Goal: Information Seeking & Learning: Learn about a topic

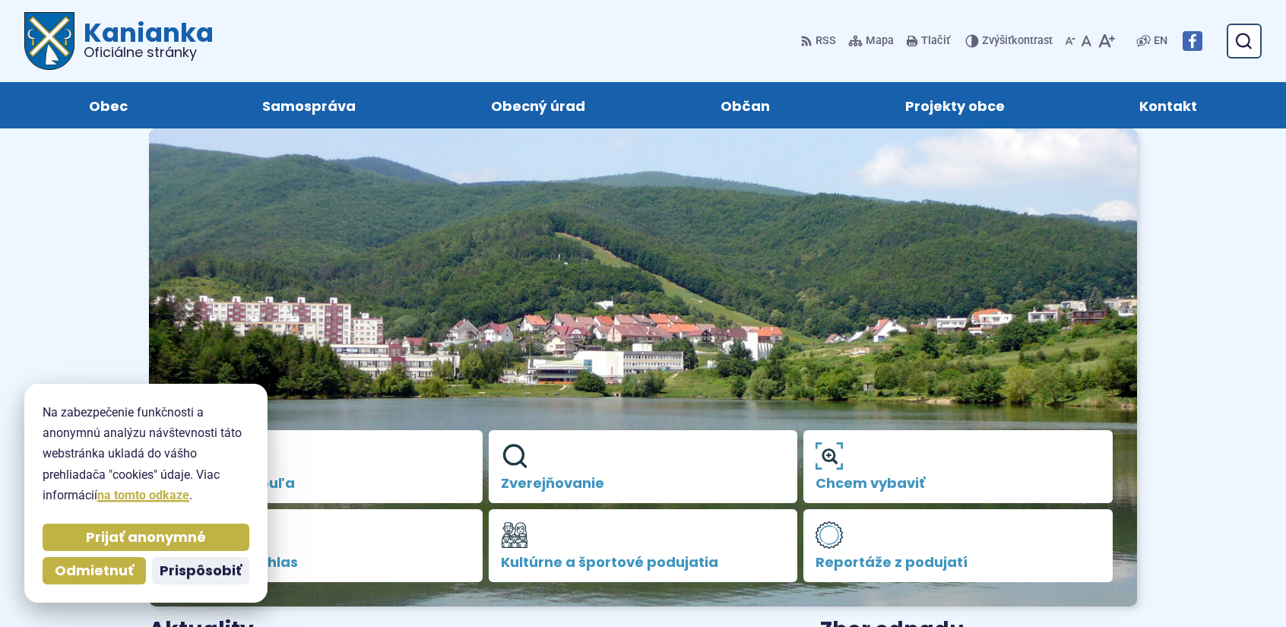
click at [126, 537] on span "Prijať anonymné" at bounding box center [146, 537] width 120 height 17
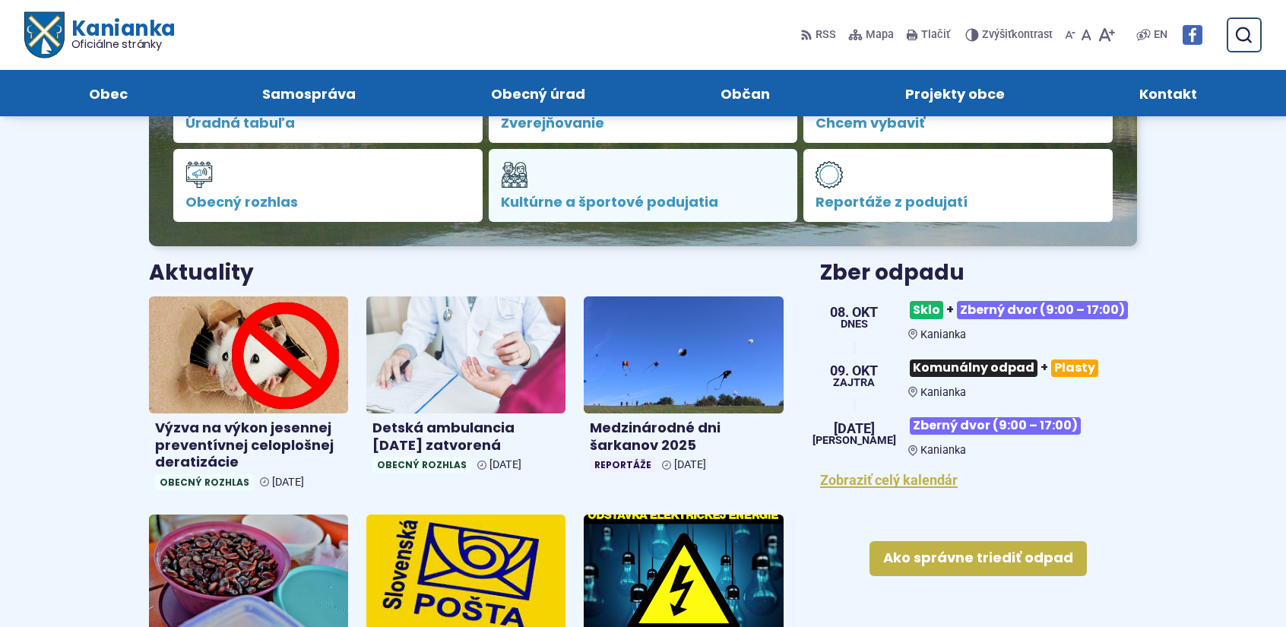
scroll to position [228, 0]
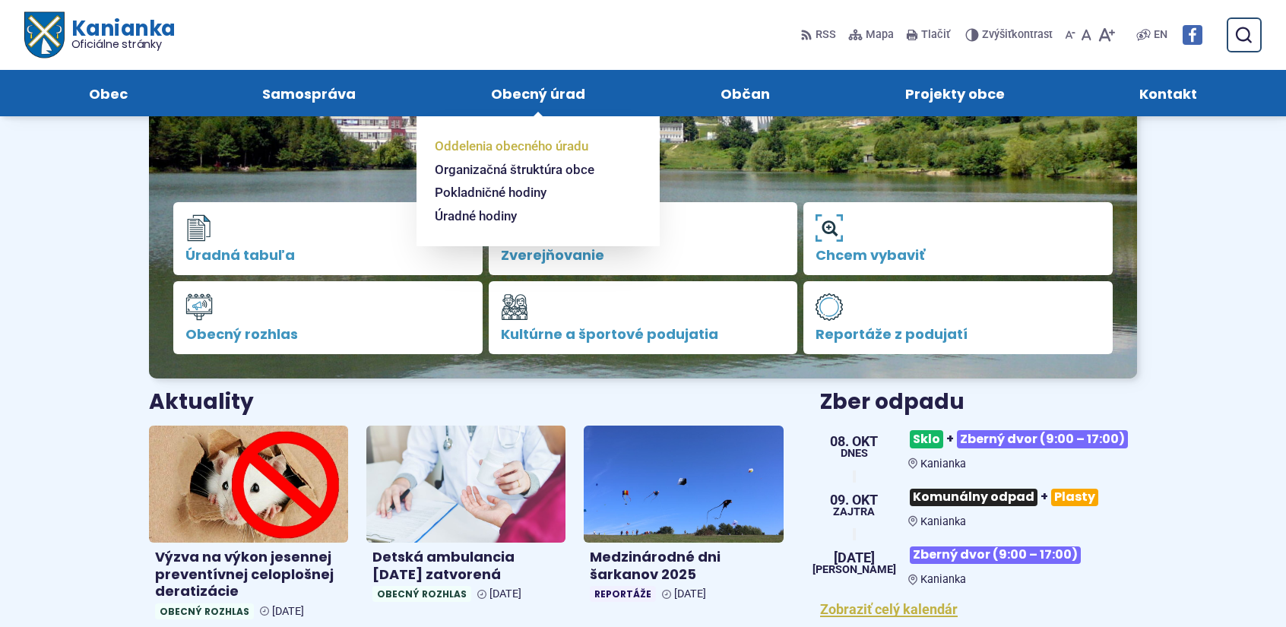
click at [528, 148] on span "Oddelenia obecného úradu" at bounding box center [511, 146] width 153 height 24
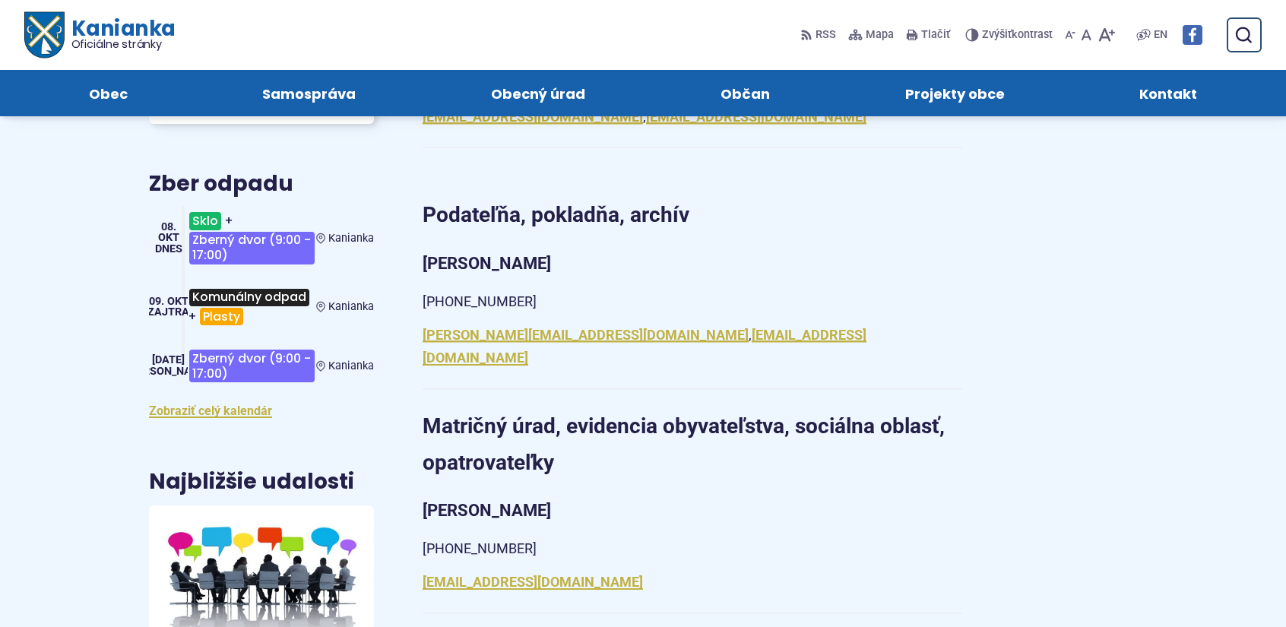
scroll to position [228, 0]
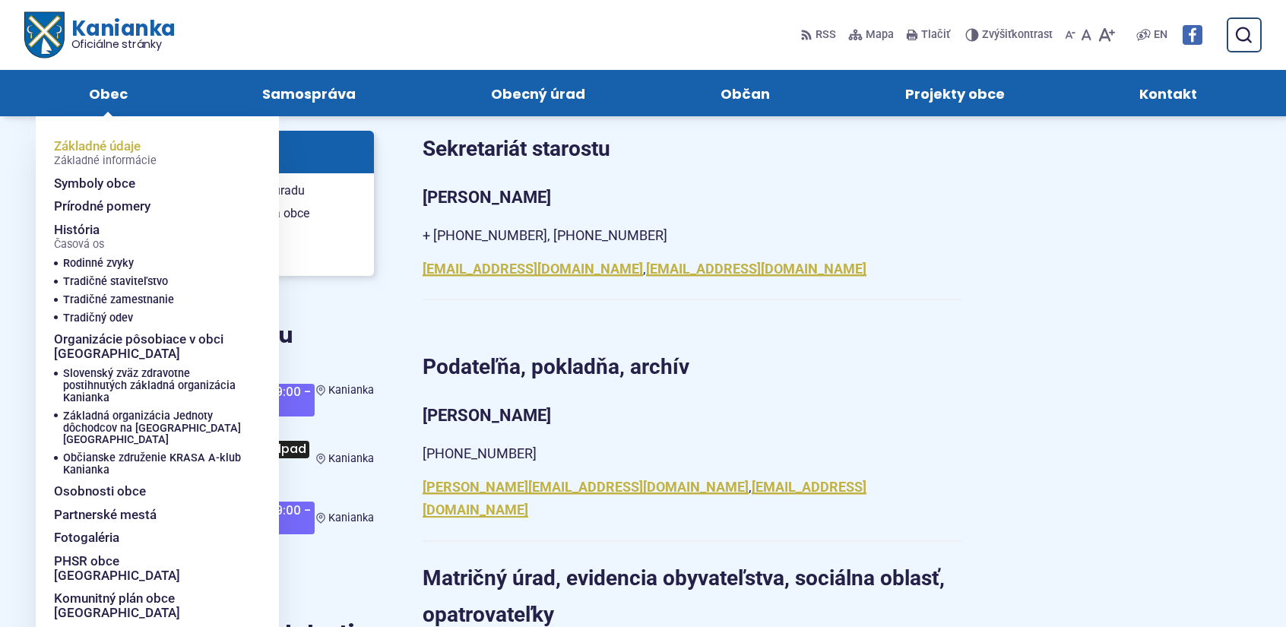
click at [87, 157] on span "Základné informácie" at bounding box center [105, 161] width 103 height 12
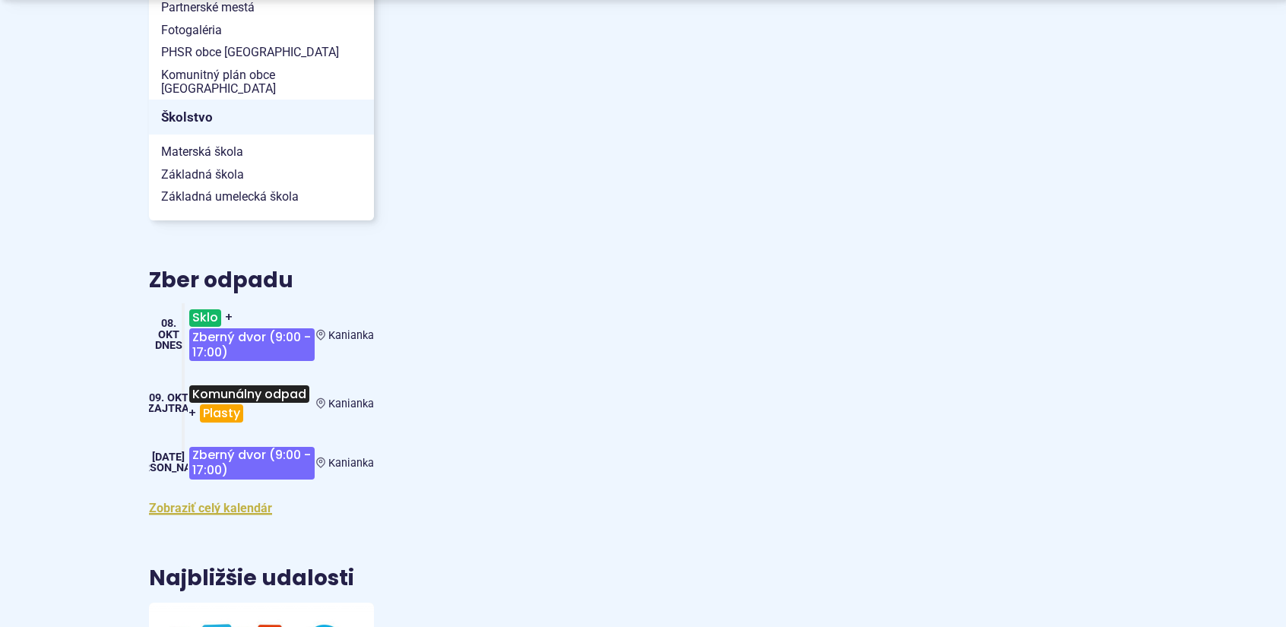
scroll to position [1064, 0]
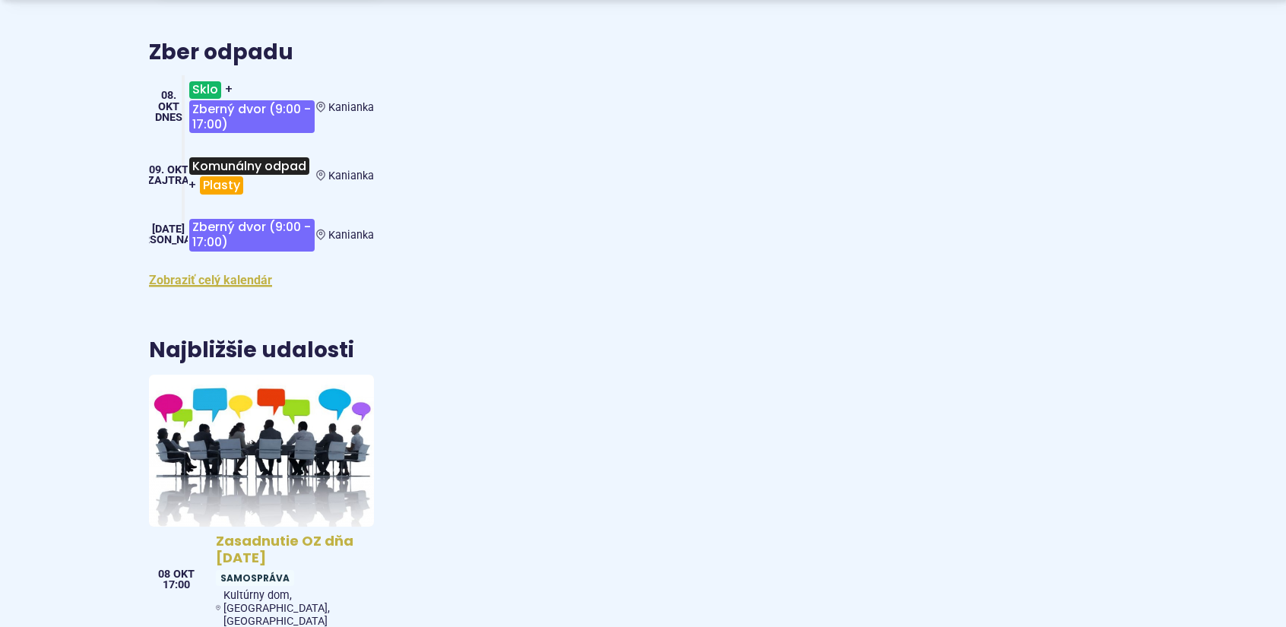
click at [289, 404] on img at bounding box center [261, 450] width 258 height 175
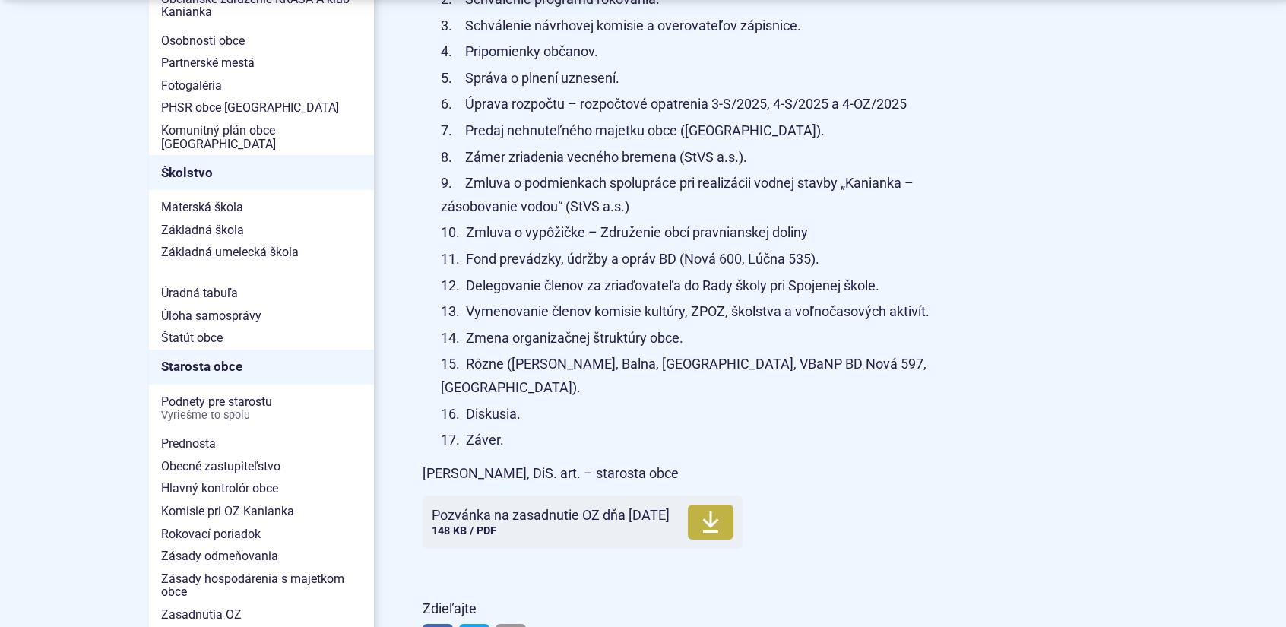
scroll to position [760, 0]
click at [505, 506] on span "Pozvánka na zasadnutie OZ dňa [DATE]" at bounding box center [551, 513] width 238 height 15
